Goal: Task Accomplishment & Management: Manage account settings

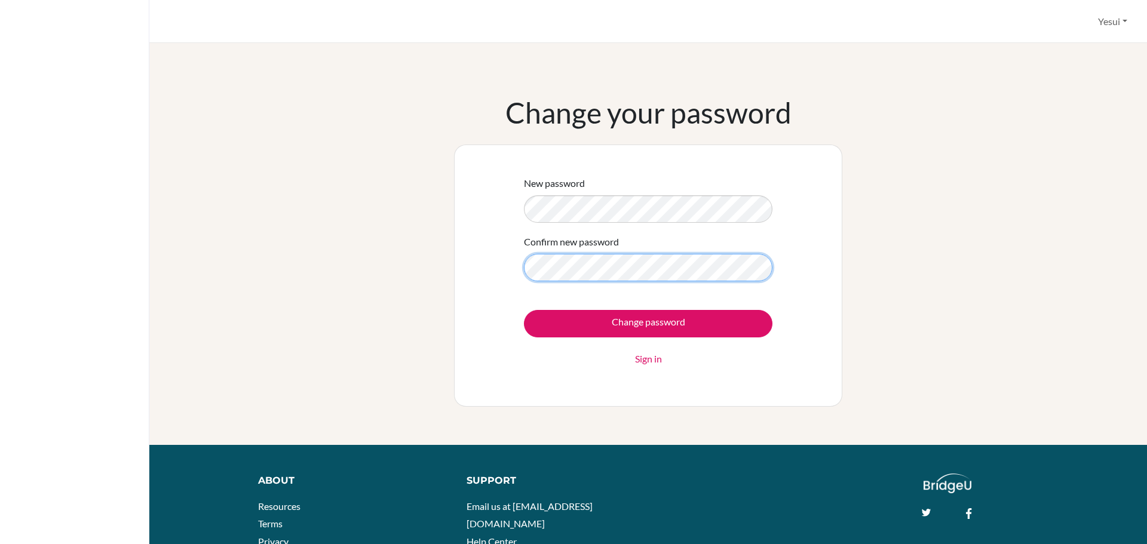
click at [524, 310] on input "Change password" at bounding box center [648, 323] width 249 height 27
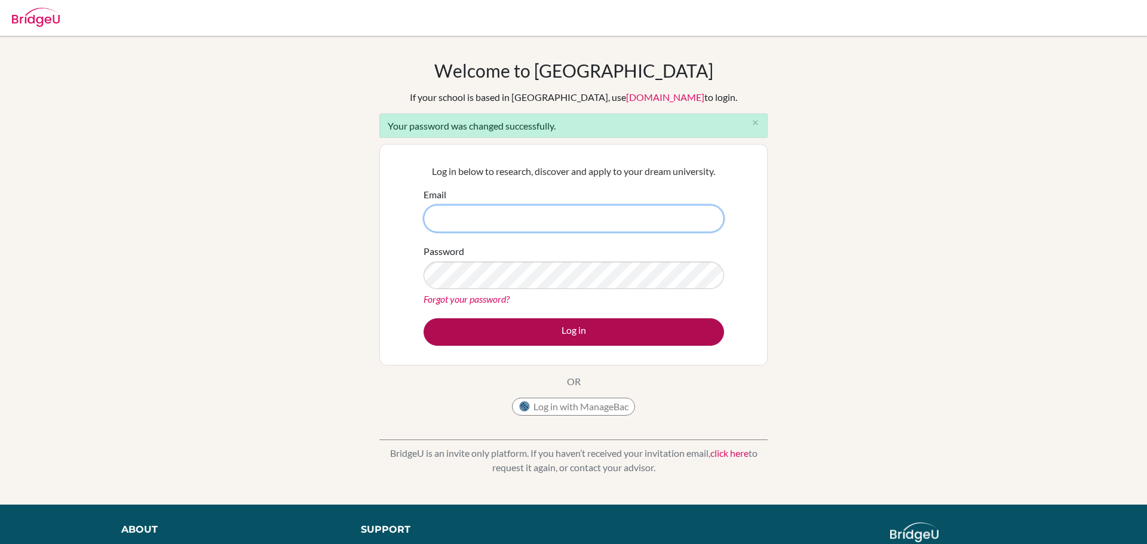
type input "[DOMAIN_NAME][EMAIL_ADDRESS][DOMAIN_NAME]"
click at [593, 327] on button "Log in" at bounding box center [574, 331] width 301 height 27
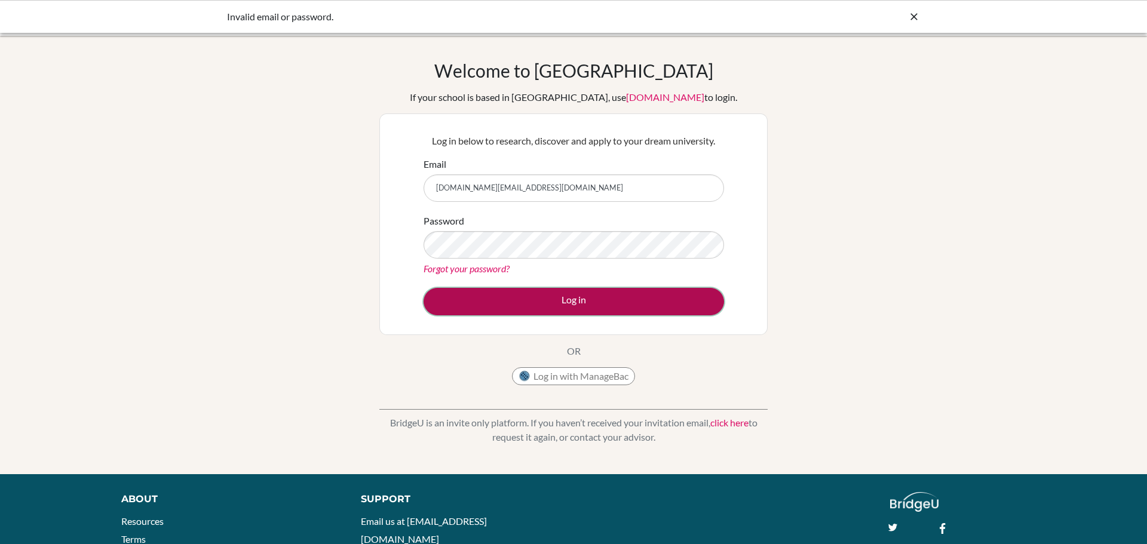
click at [568, 298] on button "Log in" at bounding box center [574, 301] width 301 height 27
